Goal: Transaction & Acquisition: Purchase product/service

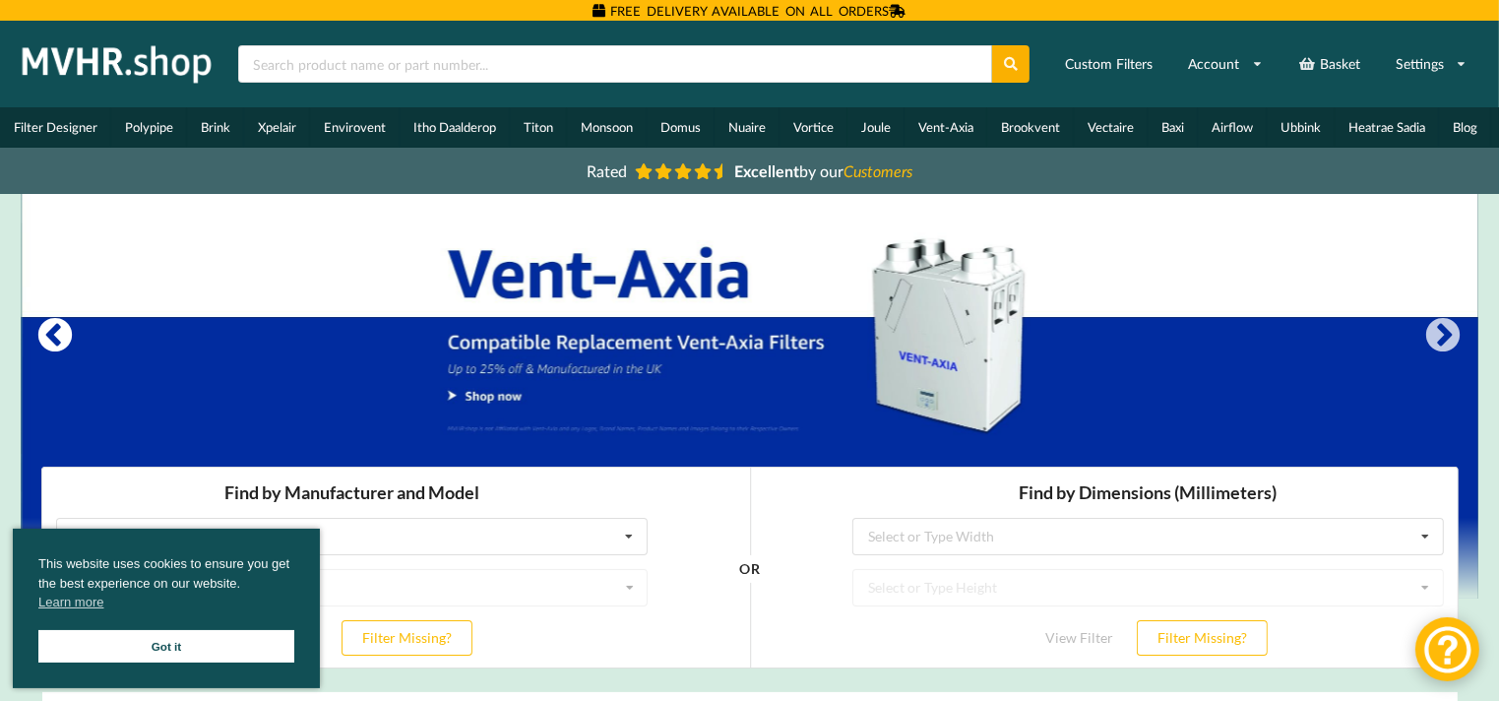
click at [66, 343] on button "Previous" at bounding box center [55, 336] width 39 height 39
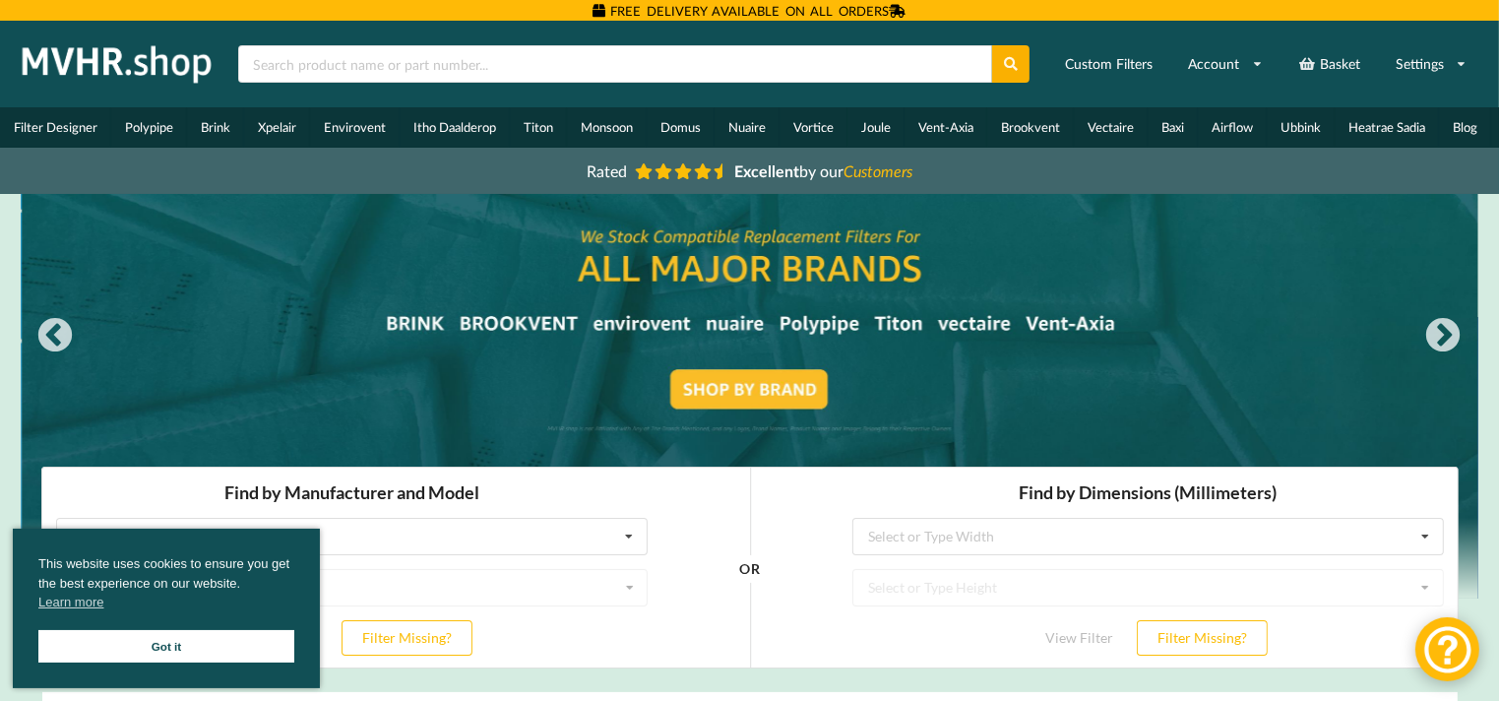
click at [510, 330] on div at bounding box center [750, 396] width 1457 height 405
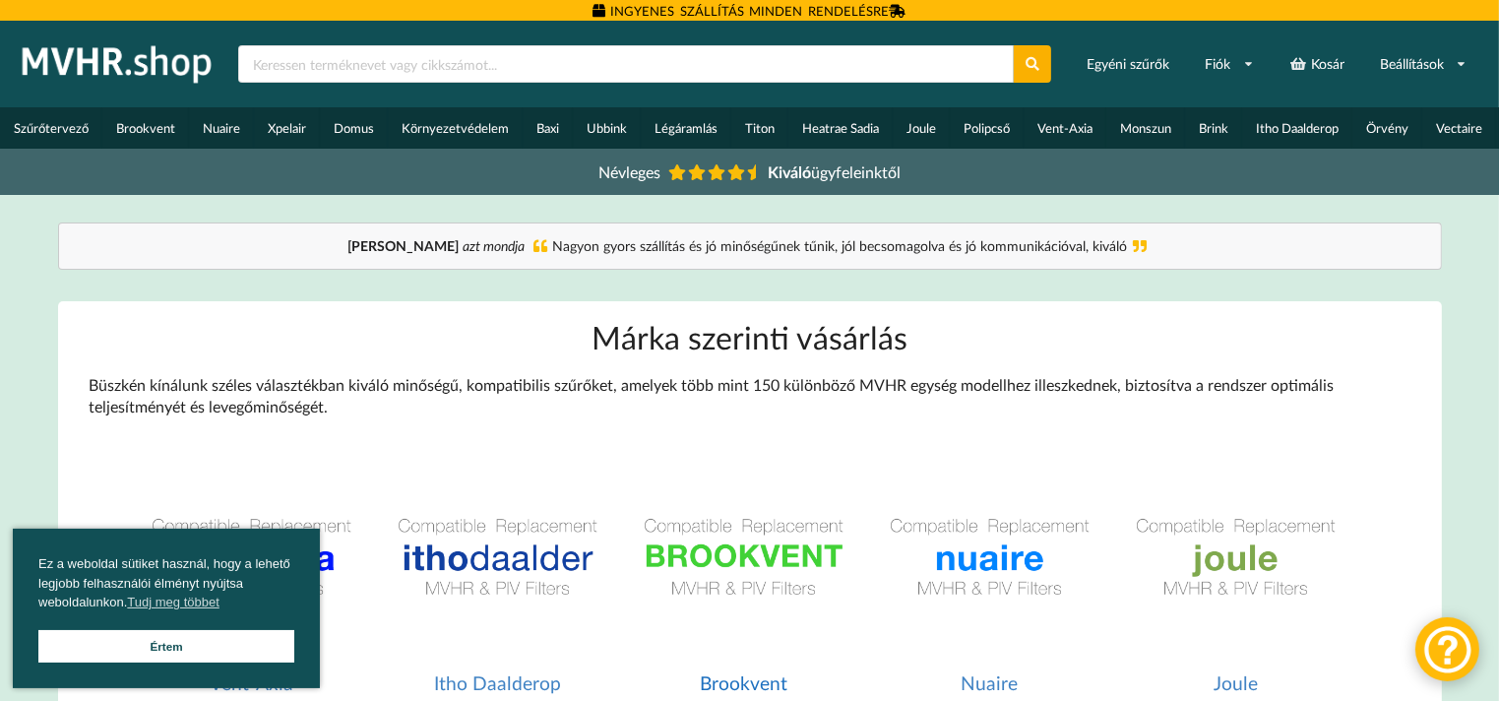
click at [711, 561] on img at bounding box center [743, 557] width 227 height 227
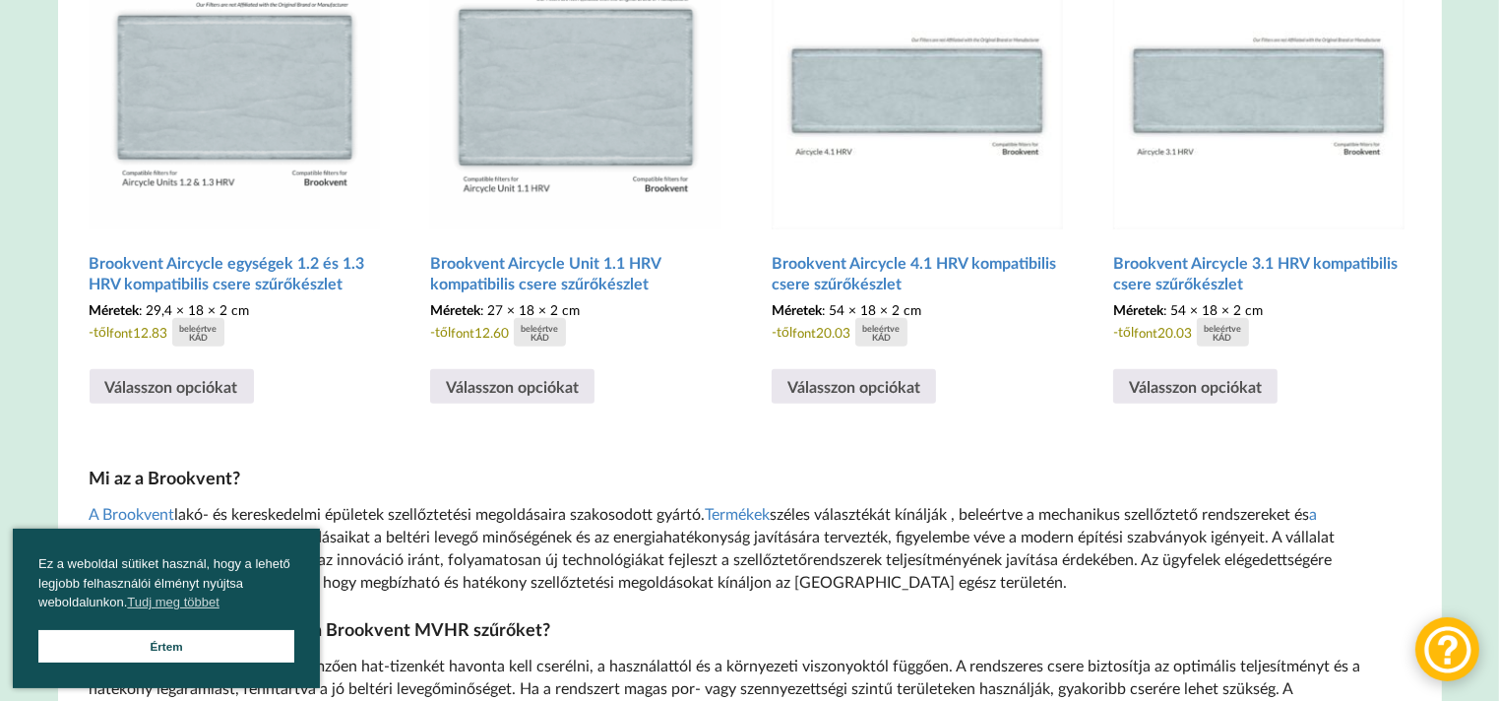
scroll to position [696, 0]
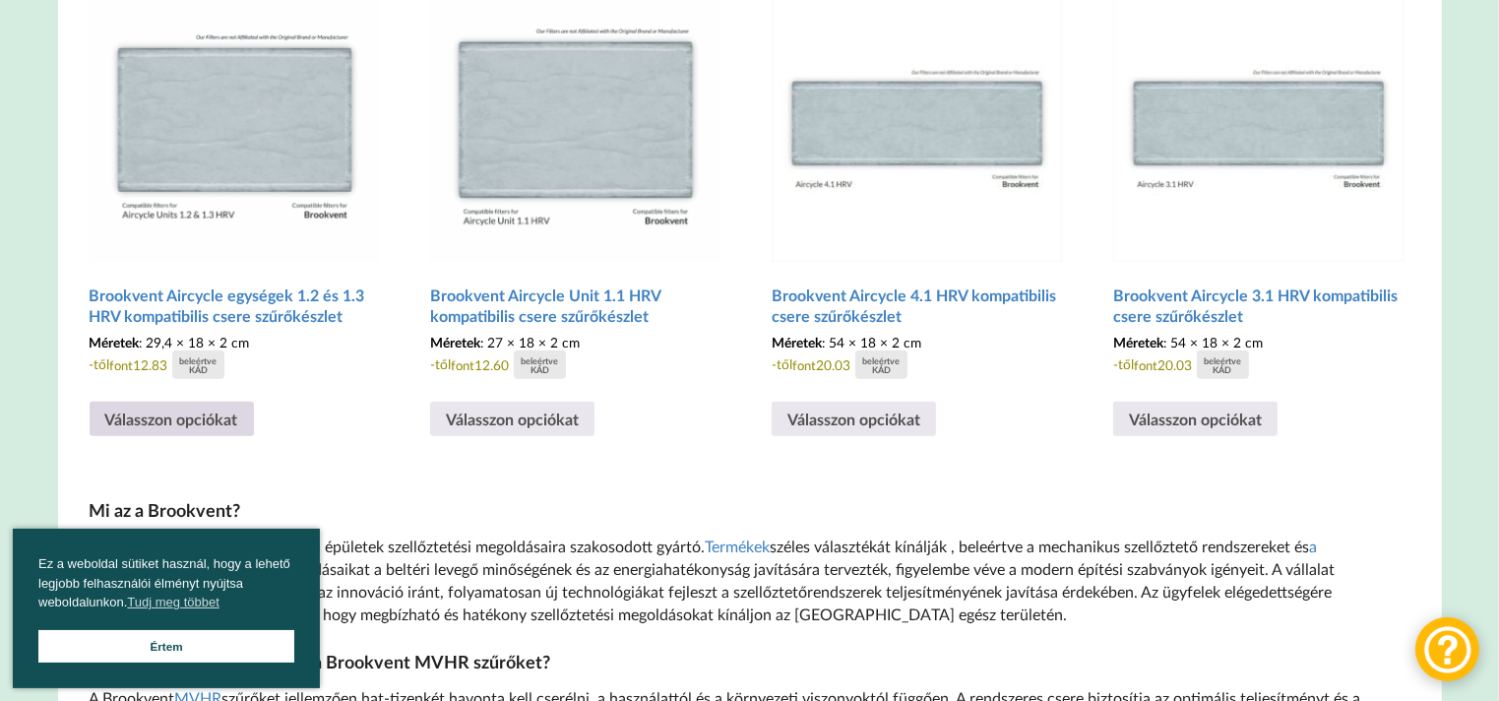
click at [138, 425] on font "Válasszon opciókat" at bounding box center [171, 418] width 133 height 19
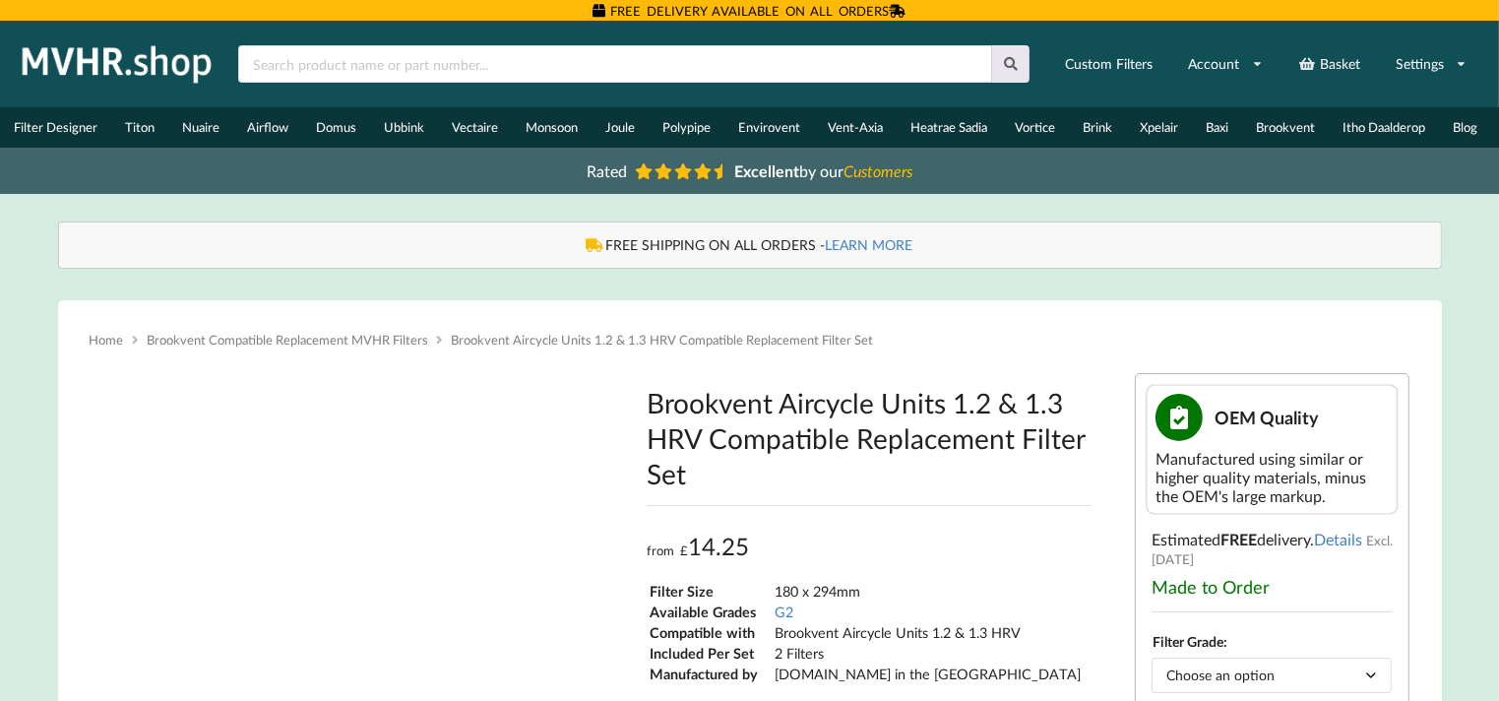
type input "**********"
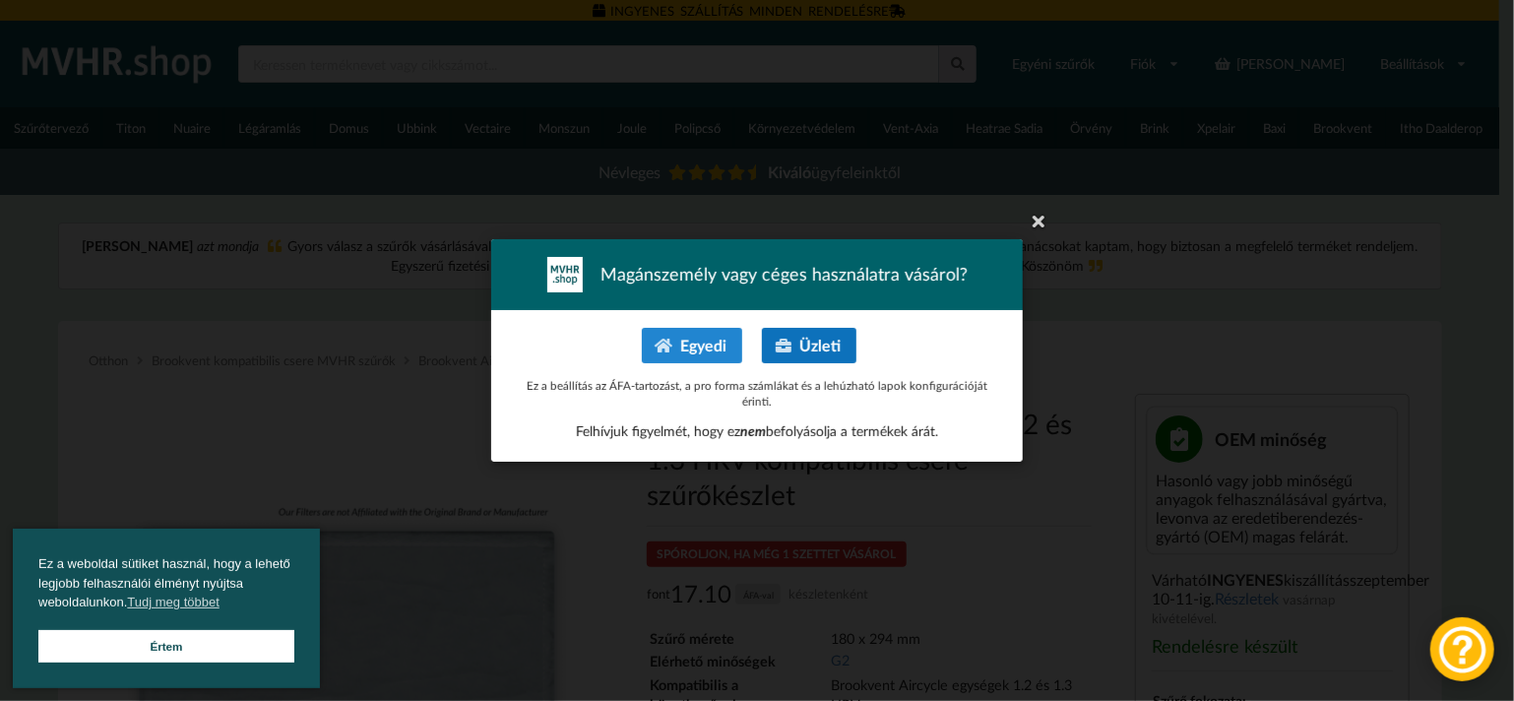
click at [808, 350] on font "Üzleti" at bounding box center [819, 345] width 41 height 19
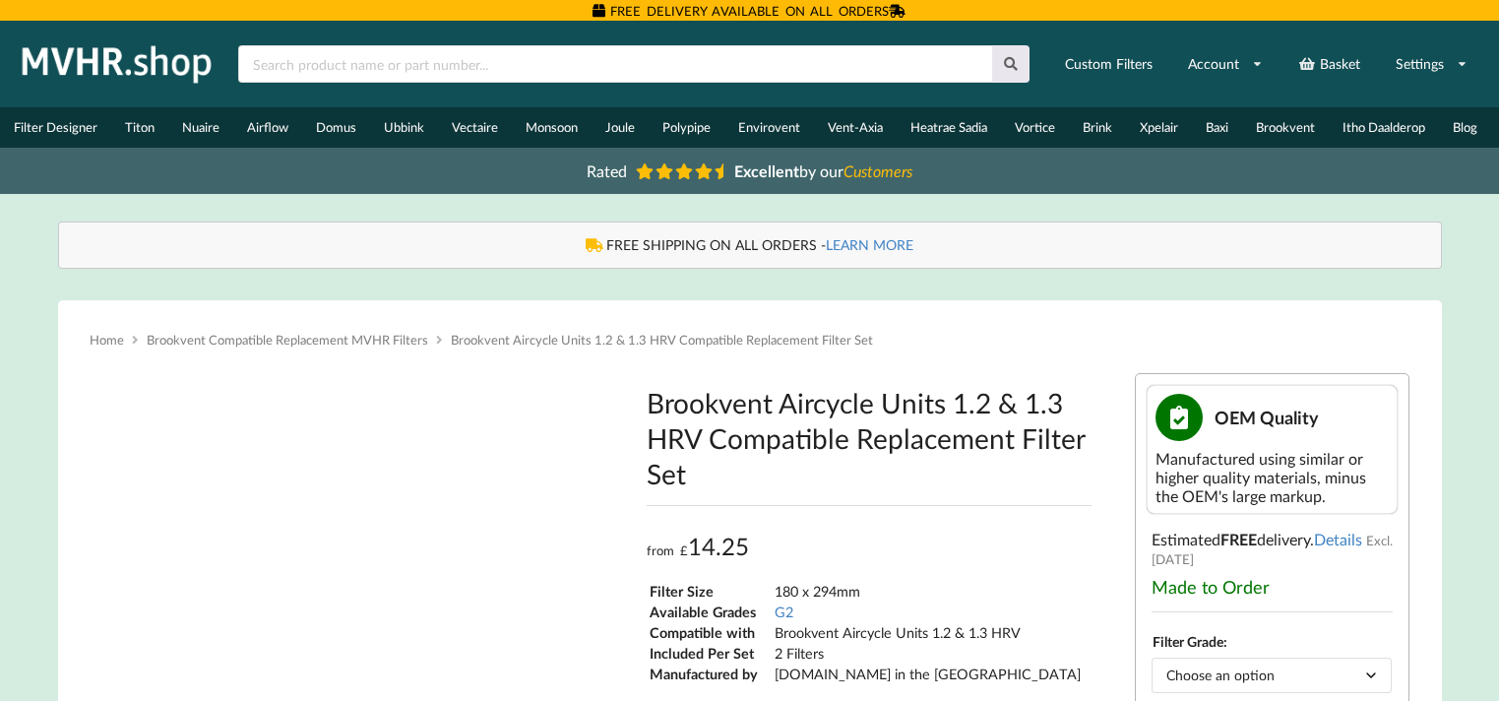
type input "**********"
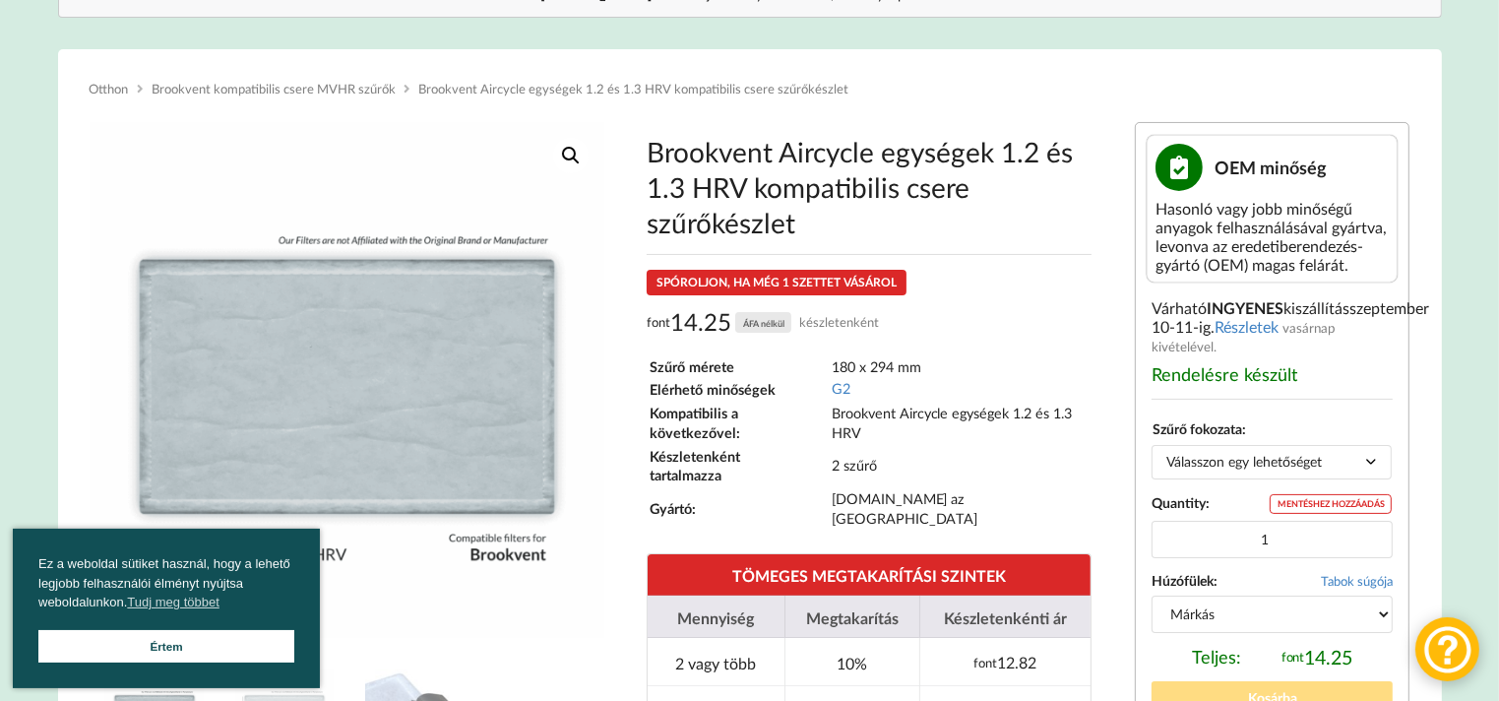
scroll to position [295, 0]
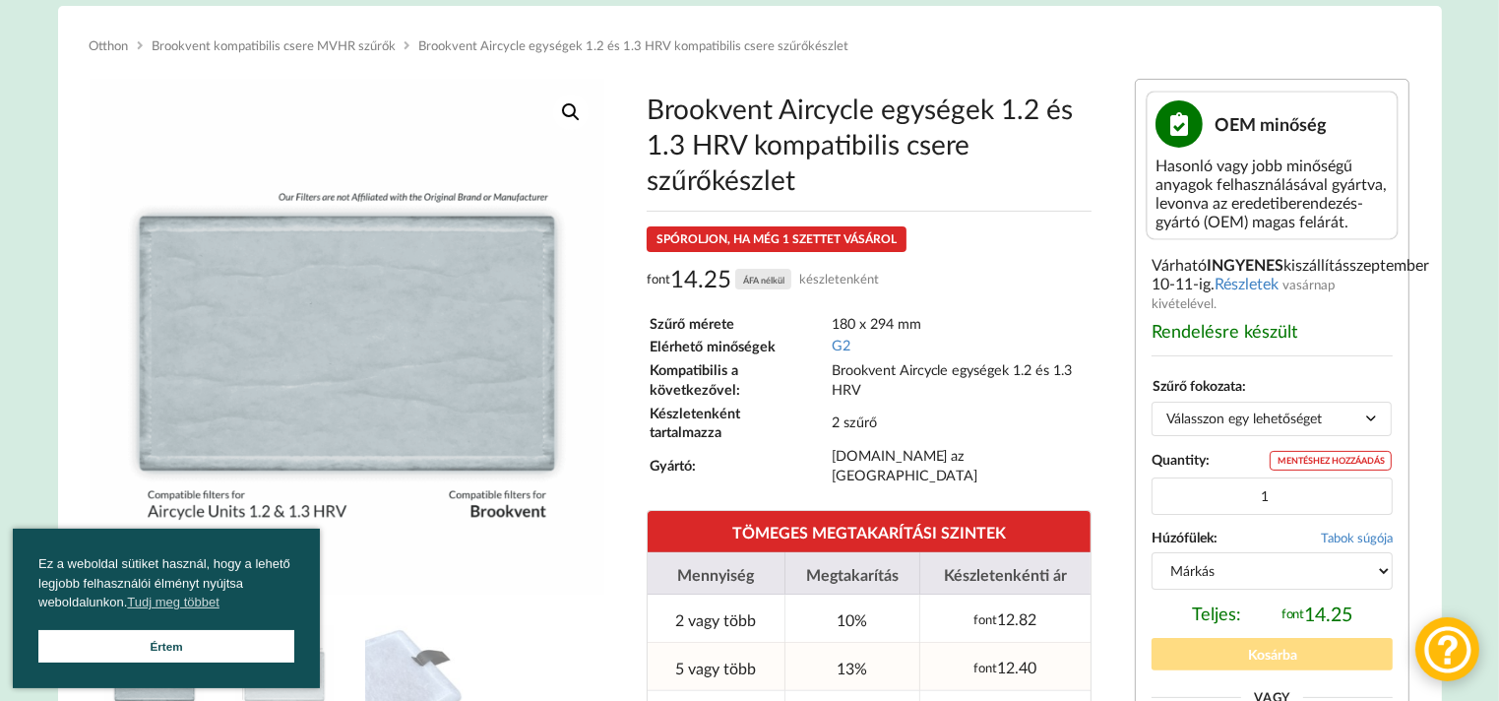
click at [697, 658] on font "5 vagy több" at bounding box center [715, 667] width 81 height 19
type input "5"
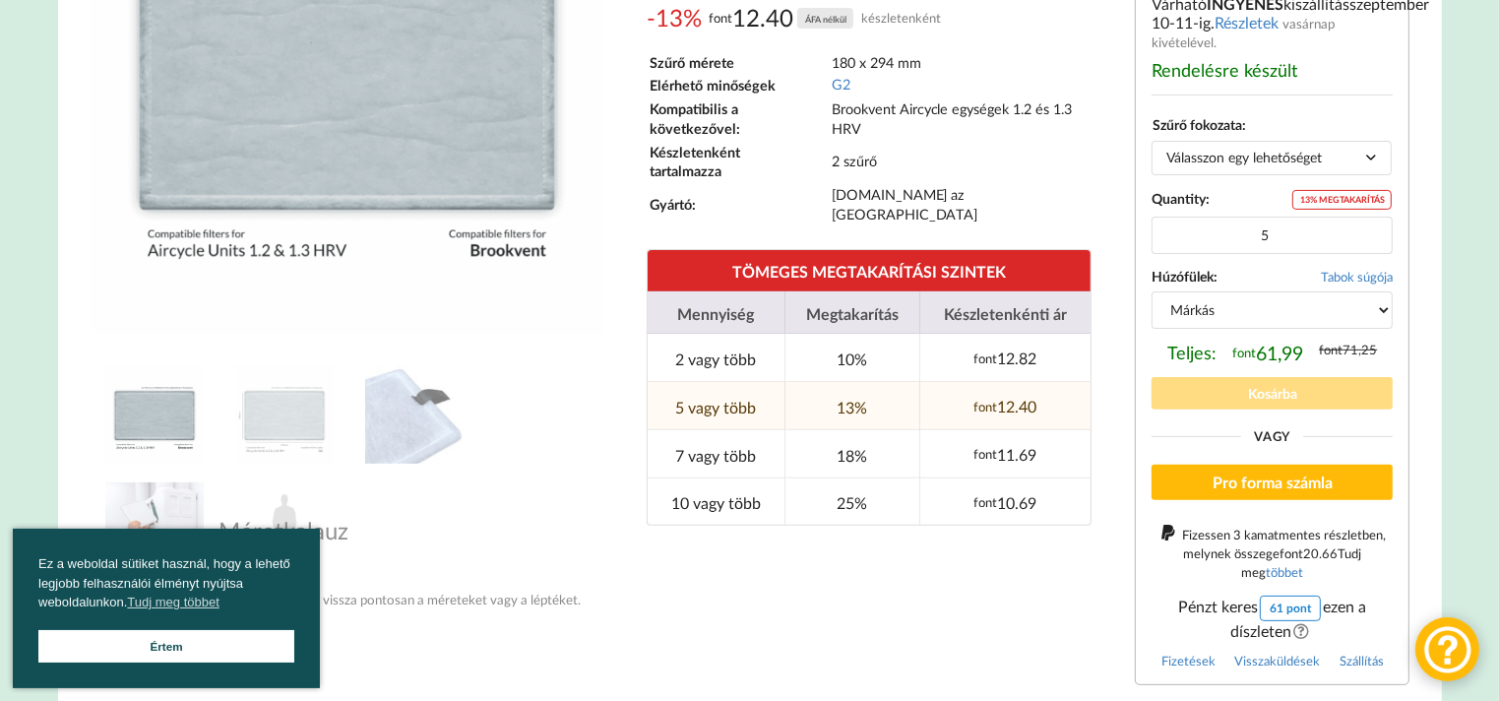
scroll to position [591, 0]
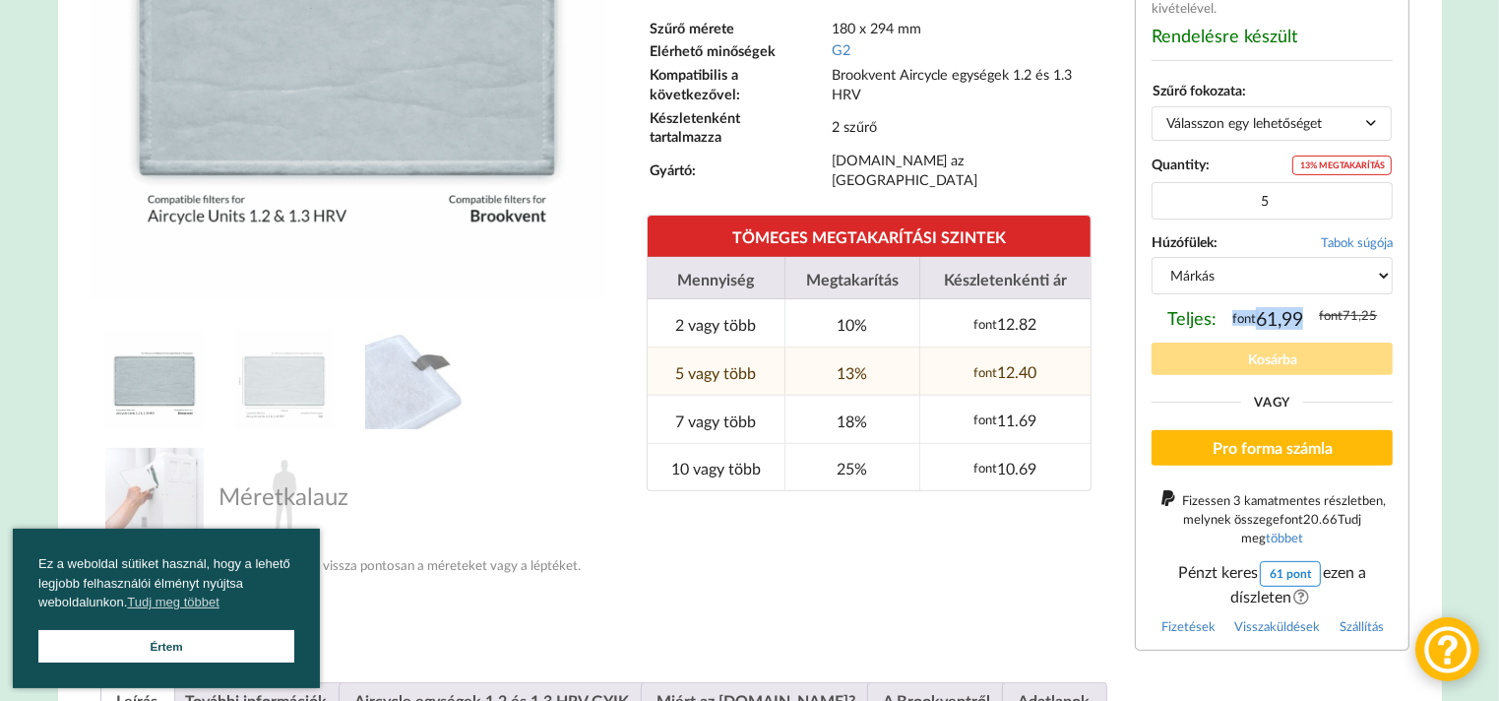
drag, startPoint x: 1233, startPoint y: 323, endPoint x: 1304, endPoint y: 322, distance: 70.9
click at [1304, 322] on div "Teljes: font 61,99 font 71,25" at bounding box center [1272, 318] width 241 height 34
